Goal: Use online tool/utility: Utilize a website feature to perform a specific function

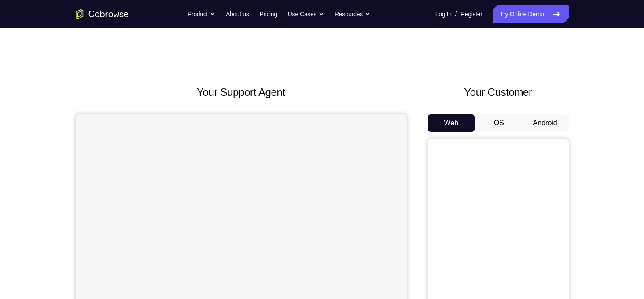
click at [546, 119] on button "Android" at bounding box center [544, 123] width 47 height 18
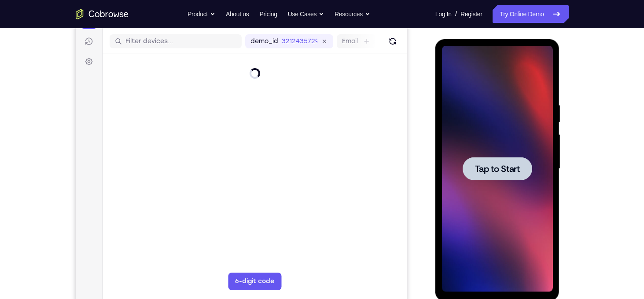
scroll to position [107, 0]
click at [517, 187] on div at bounding box center [497, 168] width 111 height 246
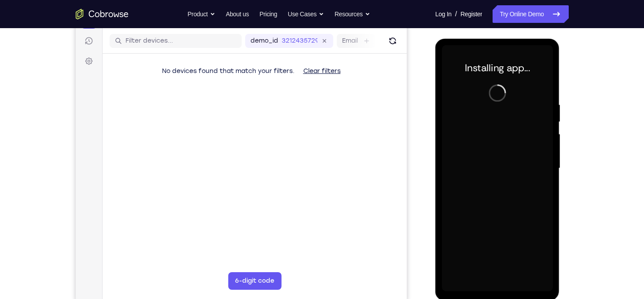
scroll to position [123, 0]
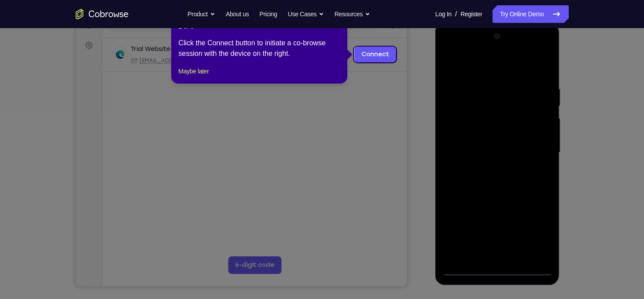
click at [498, 269] on icon at bounding box center [325, 149] width 650 height 299
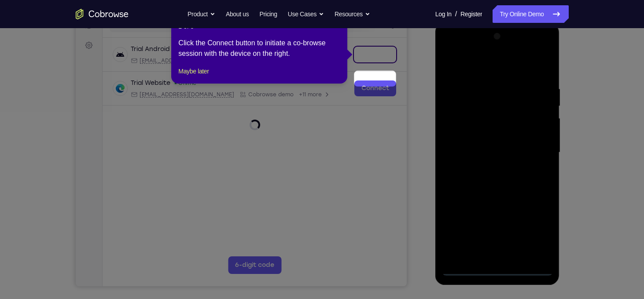
scroll to position [70, 0]
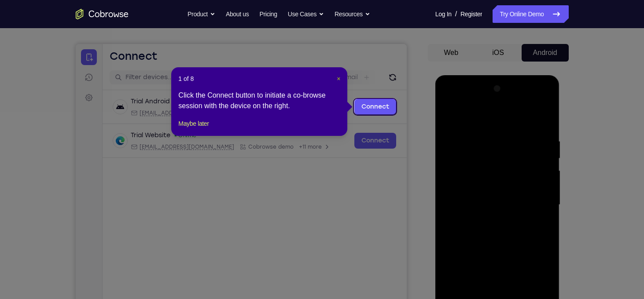
click at [340, 78] on span "×" at bounding box center [339, 78] width 4 height 7
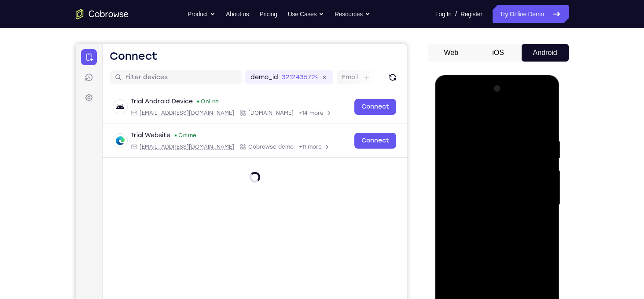
scroll to position [146, 0]
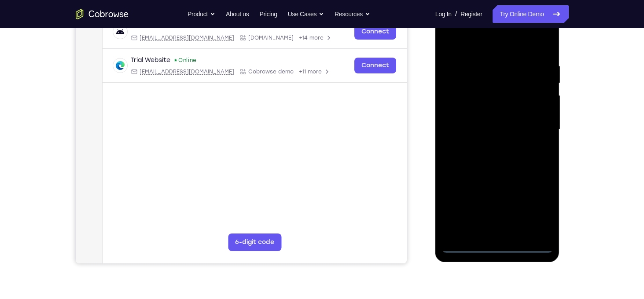
click at [497, 242] on div at bounding box center [497, 130] width 111 height 246
click at [498, 250] on div at bounding box center [497, 130] width 111 height 246
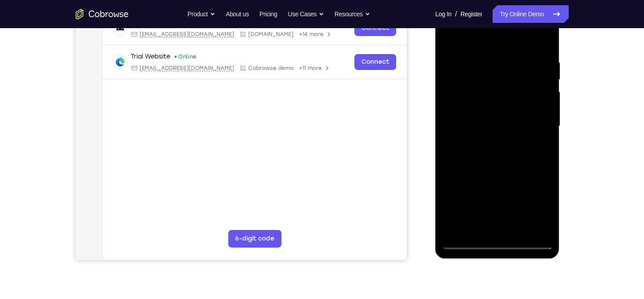
click at [541, 201] on div at bounding box center [497, 126] width 111 height 246
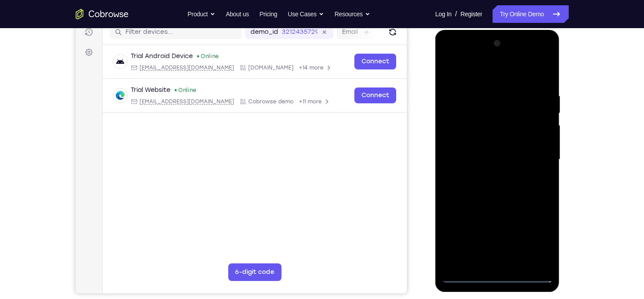
scroll to position [114, 0]
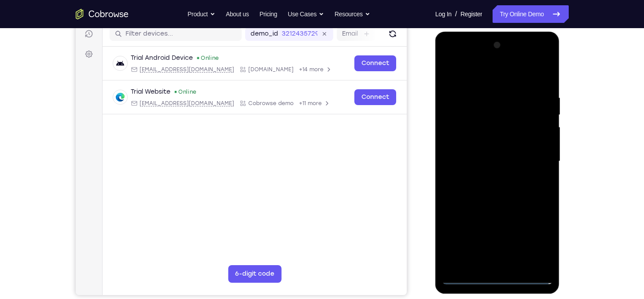
click at [482, 74] on div at bounding box center [497, 161] width 111 height 246
click at [538, 163] on div at bounding box center [497, 161] width 111 height 246
click at [488, 176] on div at bounding box center [497, 161] width 111 height 246
click at [489, 143] on div at bounding box center [497, 161] width 111 height 246
click at [485, 151] on div at bounding box center [497, 161] width 111 height 246
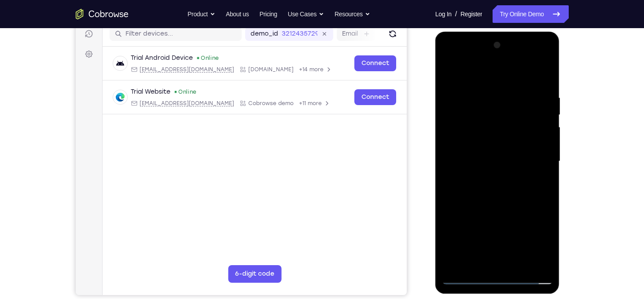
click at [459, 174] on div at bounding box center [497, 161] width 111 height 246
click at [496, 141] on div at bounding box center [497, 161] width 111 height 246
click at [518, 267] on div at bounding box center [497, 161] width 111 height 246
click at [504, 210] on div at bounding box center [497, 161] width 111 height 246
click at [516, 158] on div at bounding box center [497, 161] width 111 height 246
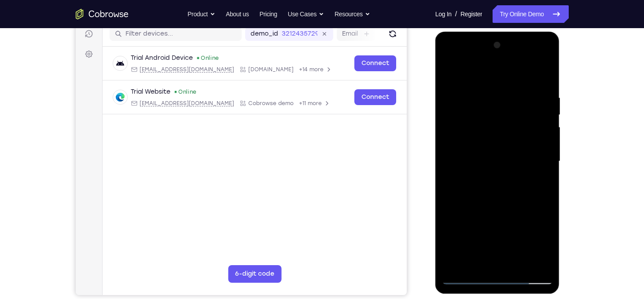
click at [447, 70] on div at bounding box center [497, 161] width 111 height 246
click at [497, 160] on div at bounding box center [497, 161] width 111 height 246
click at [464, 276] on div at bounding box center [497, 161] width 111 height 246
click at [513, 141] on div at bounding box center [497, 161] width 111 height 246
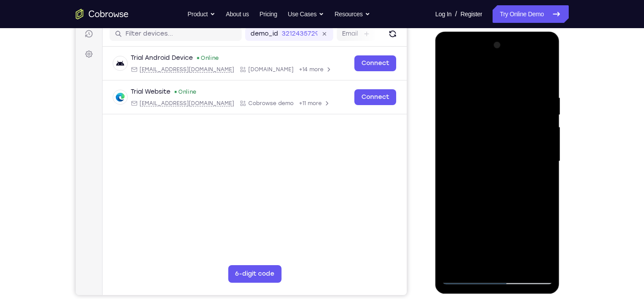
click at [484, 218] on div at bounding box center [497, 161] width 111 height 246
click at [493, 214] on div at bounding box center [497, 161] width 111 height 246
click at [482, 145] on div at bounding box center [497, 161] width 111 height 246
click at [497, 227] on div at bounding box center [497, 161] width 111 height 246
click at [475, 259] on div at bounding box center [497, 161] width 111 height 246
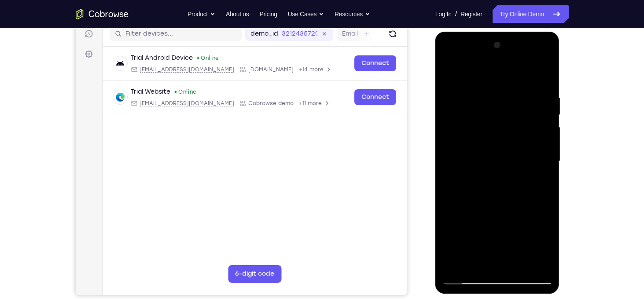
click at [502, 141] on div at bounding box center [497, 161] width 111 height 246
click at [514, 215] on div at bounding box center [497, 161] width 111 height 246
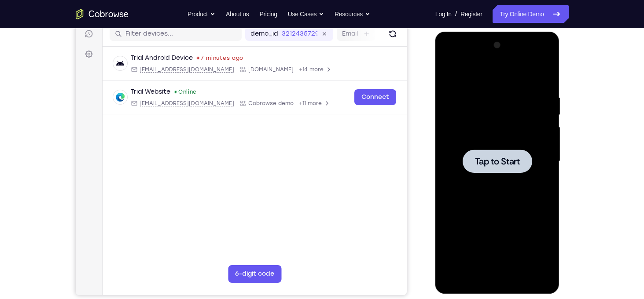
click at [507, 168] on div at bounding box center [497, 161] width 70 height 23
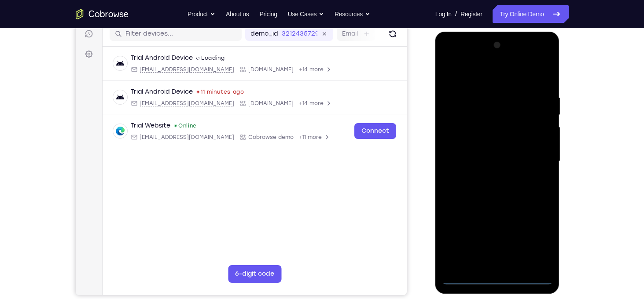
click at [498, 276] on div at bounding box center [497, 161] width 111 height 246
click at [534, 241] on div at bounding box center [497, 161] width 111 height 246
click at [489, 76] on div at bounding box center [497, 161] width 111 height 246
click at [537, 160] on div at bounding box center [497, 161] width 111 height 246
click at [486, 174] on div at bounding box center [497, 161] width 111 height 246
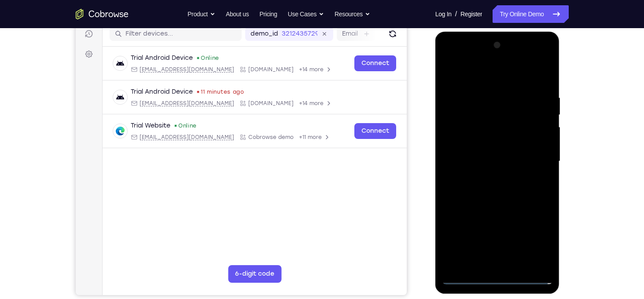
click at [495, 154] on div at bounding box center [497, 161] width 111 height 246
click at [498, 147] on div at bounding box center [497, 161] width 111 height 246
click at [502, 160] on div at bounding box center [497, 161] width 111 height 246
click at [511, 188] on div at bounding box center [497, 161] width 111 height 246
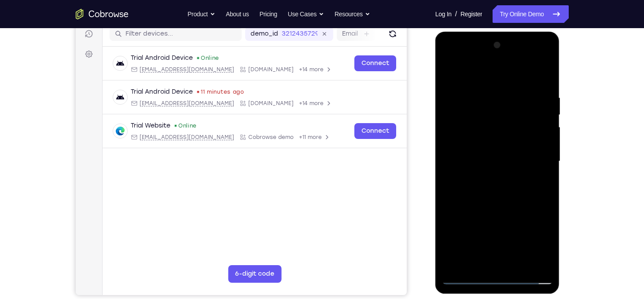
click at [511, 188] on div at bounding box center [497, 161] width 111 height 246
click at [544, 81] on div at bounding box center [497, 161] width 111 height 246
click at [544, 92] on div at bounding box center [497, 161] width 111 height 246
click at [546, 73] on div at bounding box center [497, 161] width 111 height 246
click at [520, 264] on div at bounding box center [497, 161] width 111 height 246
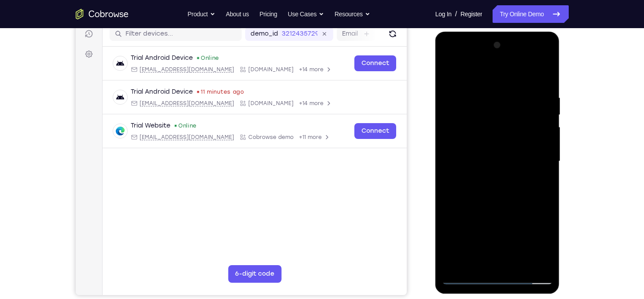
click at [498, 211] on div at bounding box center [497, 161] width 111 height 246
click at [511, 142] on div at bounding box center [497, 161] width 111 height 246
click at [504, 232] on div at bounding box center [497, 161] width 111 height 246
click at [480, 262] on div at bounding box center [497, 161] width 111 height 246
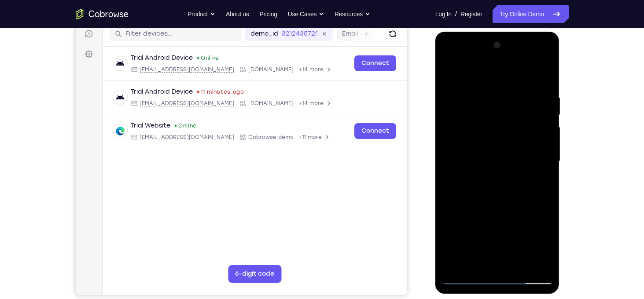
click at [449, 73] on div at bounding box center [497, 161] width 111 height 246
click at [450, 71] on div at bounding box center [497, 161] width 111 height 246
click at [549, 72] on div at bounding box center [497, 161] width 111 height 246
click at [451, 67] on div at bounding box center [497, 161] width 111 height 246
drag, startPoint x: 527, startPoint y: 92, endPoint x: 447, endPoint y: 92, distance: 80.1
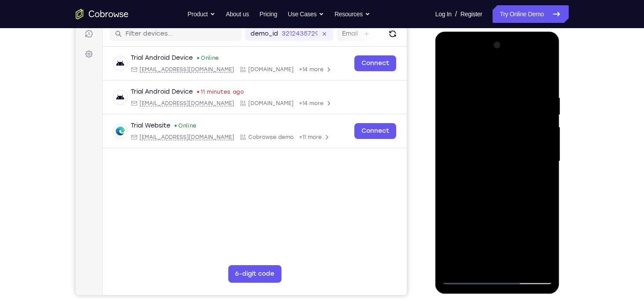
click at [447, 92] on div at bounding box center [497, 161] width 111 height 246
click at [517, 263] on div at bounding box center [497, 161] width 111 height 246
click at [491, 146] on div at bounding box center [497, 161] width 111 height 246
click at [447, 72] on div at bounding box center [497, 161] width 111 height 246
click at [497, 155] on div at bounding box center [497, 161] width 111 height 246
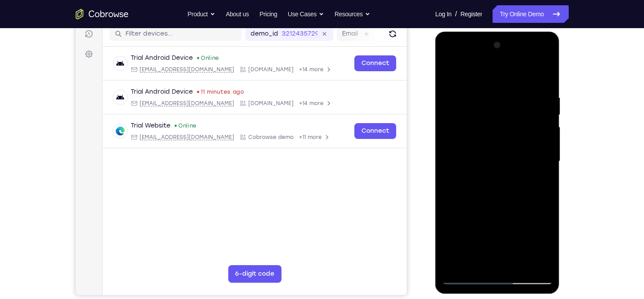
click at [544, 245] on div at bounding box center [497, 161] width 111 height 246
click at [450, 71] on div at bounding box center [497, 161] width 111 height 246
click at [451, 70] on div at bounding box center [497, 161] width 111 height 246
drag, startPoint x: 505, startPoint y: 172, endPoint x: 513, endPoint y: 127, distance: 46.4
click at [513, 127] on div at bounding box center [497, 161] width 111 height 246
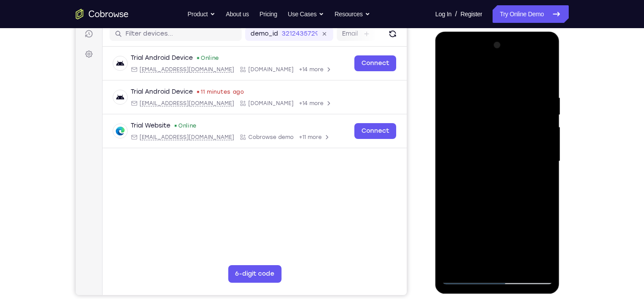
click at [549, 147] on div at bounding box center [497, 161] width 111 height 246
click at [517, 263] on div at bounding box center [497, 161] width 111 height 246
click at [507, 136] on div at bounding box center [497, 161] width 111 height 246
click at [545, 246] on div at bounding box center [497, 161] width 111 height 246
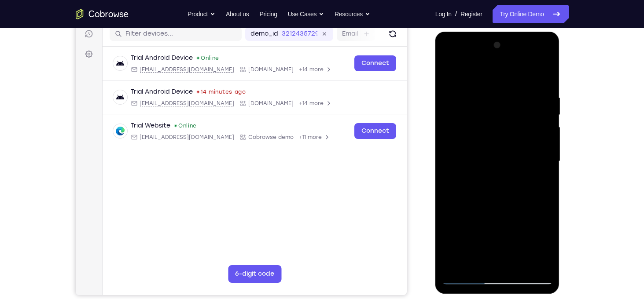
click at [486, 264] on div at bounding box center [497, 161] width 111 height 246
click at [547, 245] on div at bounding box center [497, 161] width 111 height 246
click at [547, 249] on div at bounding box center [497, 161] width 111 height 246
click at [448, 71] on div at bounding box center [497, 161] width 111 height 246
click at [451, 71] on div at bounding box center [497, 161] width 111 height 246
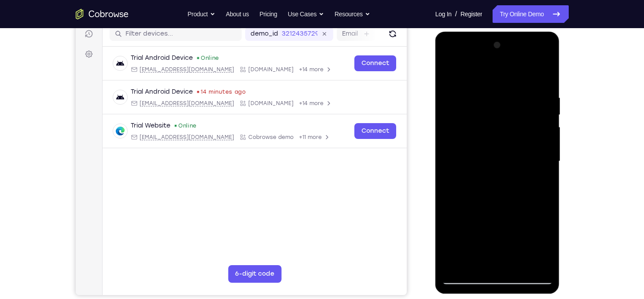
click at [519, 265] on div at bounding box center [497, 161] width 111 height 246
click at [507, 136] on div at bounding box center [497, 161] width 111 height 246
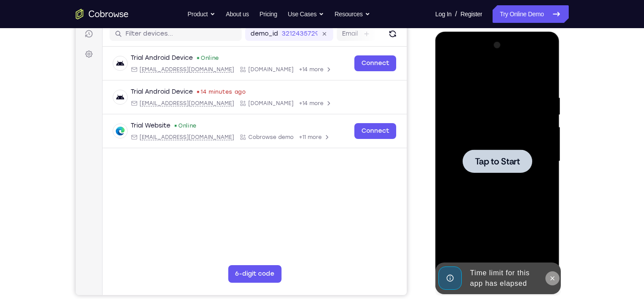
click at [553, 278] on icon at bounding box center [552, 278] width 7 height 7
